Goal: Information Seeking & Learning: Find specific fact

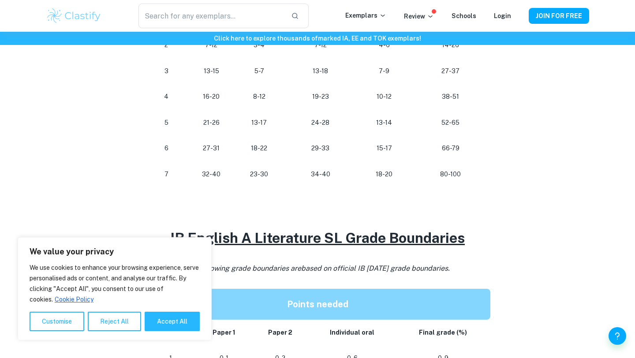
scroll to position [556, 0]
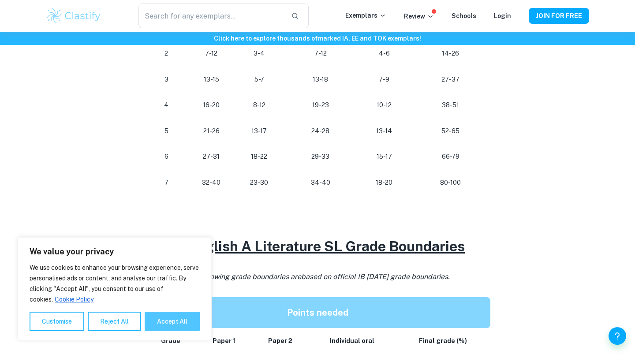
click at [176, 323] on button "Accept All" at bounding box center [172, 321] width 55 height 19
checkbox input "true"
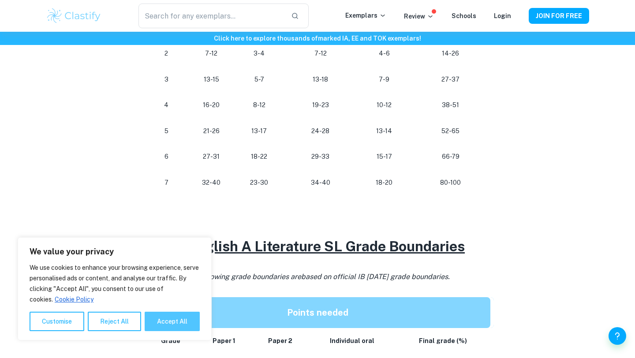
checkbox input "true"
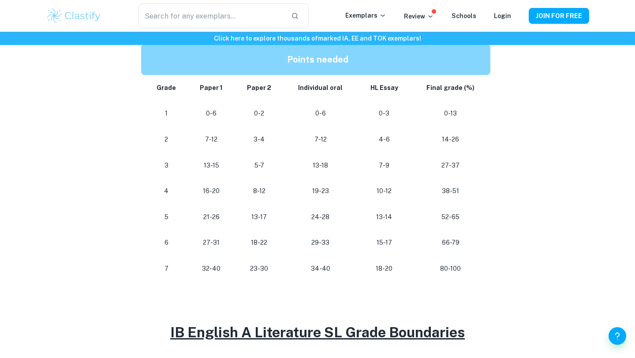
scroll to position [471, 0]
click at [320, 244] on p "29-33" at bounding box center [321, 243] width 60 height 12
drag, startPoint x: 329, startPoint y: 242, endPoint x: 310, endPoint y: 243, distance: 19.0
click at [310, 243] on p "29-33" at bounding box center [321, 243] width 60 height 12
click at [323, 240] on p "29-33" at bounding box center [321, 243] width 60 height 12
